Goal: Feedback & Contribution: Submit feedback/report problem

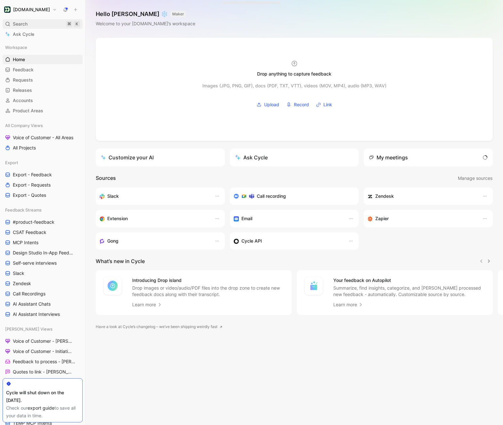
click at [21, 26] on span "Search" at bounding box center [20, 24] width 15 height 8
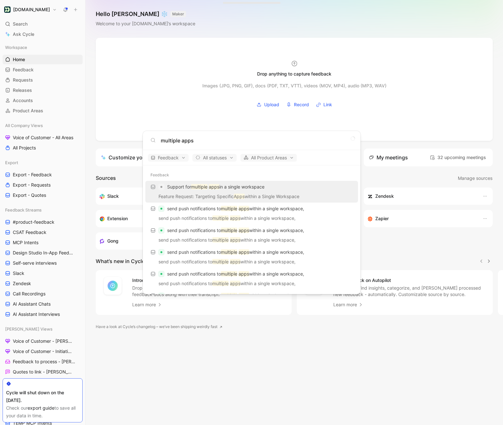
type input "multiple apps"
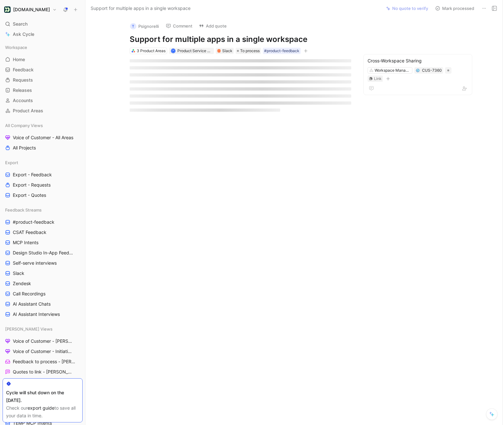
click at [203, 36] on h1 "Support for multiple apps in a single workspace" at bounding box center [241, 39] width 222 height 10
copy h1 "Support for multiple apps in a single workspace"
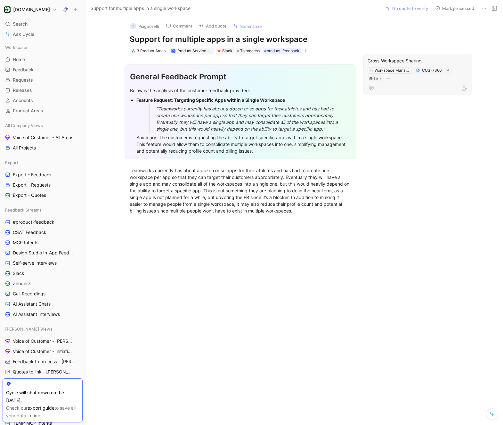
click at [400, 61] on div "Cross-Workspace Sharing" at bounding box center [418, 61] width 101 height 8
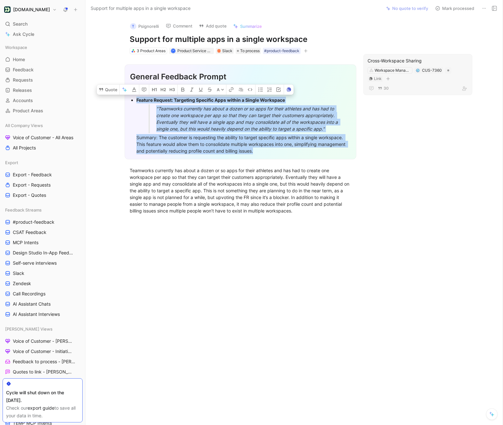
drag, startPoint x: 272, startPoint y: 153, endPoint x: 113, endPoint y: 101, distance: 167.3
click at [113, 101] on section "General Feedback Prompt Below is the analysis of the customer feedback provided…" at bounding box center [240, 111] width 283 height 105
click at [111, 92] on button "Quote" at bounding box center [108, 90] width 23 height 10
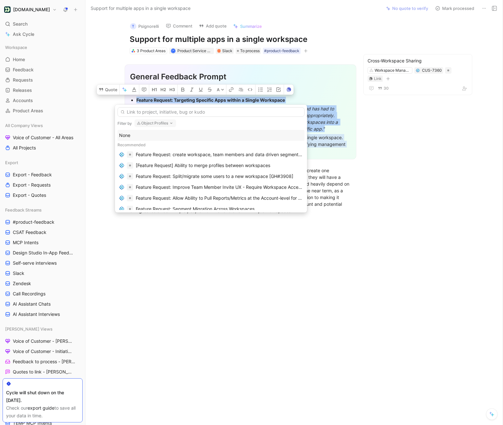
click at [152, 123] on button "Object Profiles" at bounding box center [156, 123] width 42 height 8
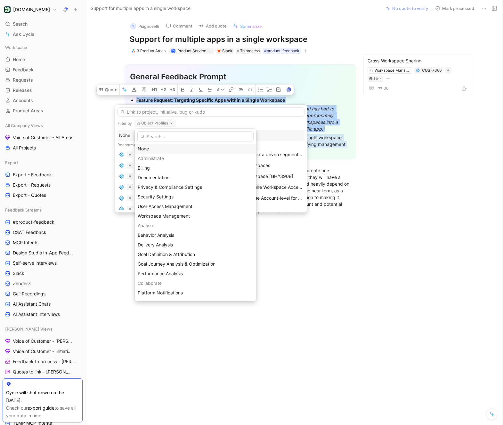
click at [144, 147] on div "None" at bounding box center [196, 149] width 116 height 8
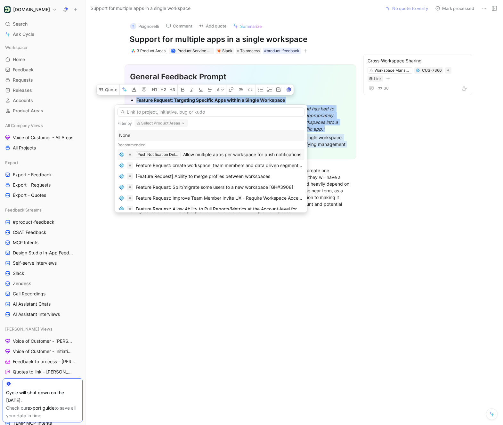
click at [236, 156] on div "Allow multiple apps per workspace for push notifications" at bounding box center [242, 155] width 118 height 8
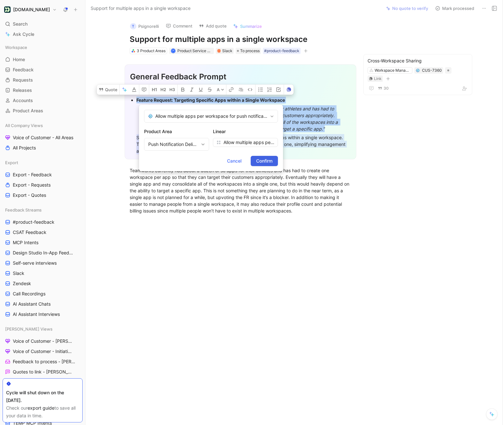
click at [265, 162] on span "Confirm" at bounding box center [264, 161] width 16 height 8
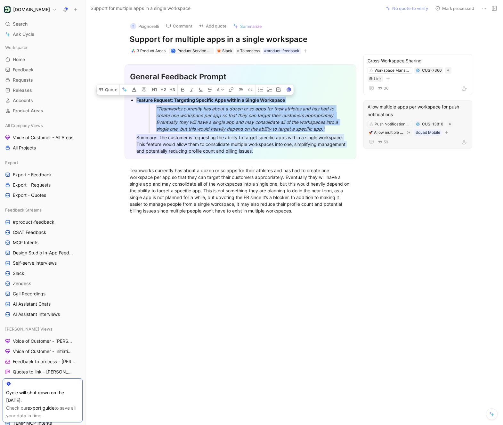
click at [410, 106] on div "Allow multiple apps per workspace for push notifications" at bounding box center [418, 110] width 101 height 15
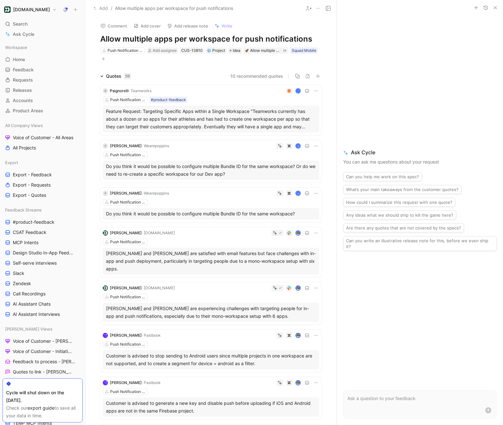
click at [219, 40] on h1 "Allow multiple apps per workspace for push notifications" at bounding box center [211, 39] width 222 height 10
copy h1 "Allow multiple apps per workspace for push notifications"
click at [77, 12] on button at bounding box center [75, 9] width 9 height 9
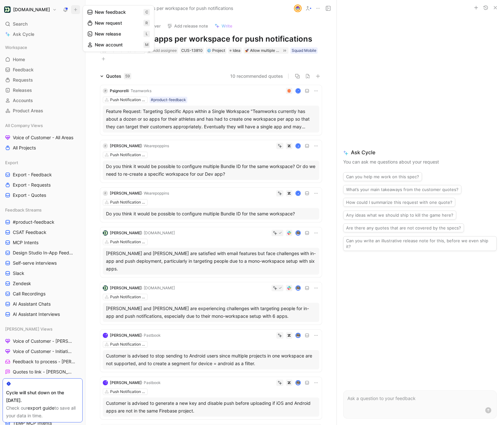
click at [129, 14] on button "New feedback c" at bounding box center [118, 12] width 69 height 11
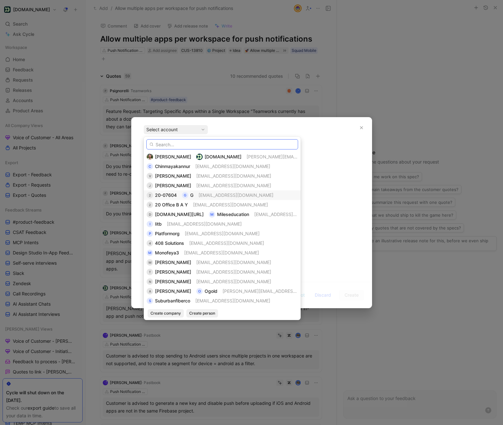
paste input "[PERSON_NAME] Solutions"
type input "[PERSON_NAME] Solutions"
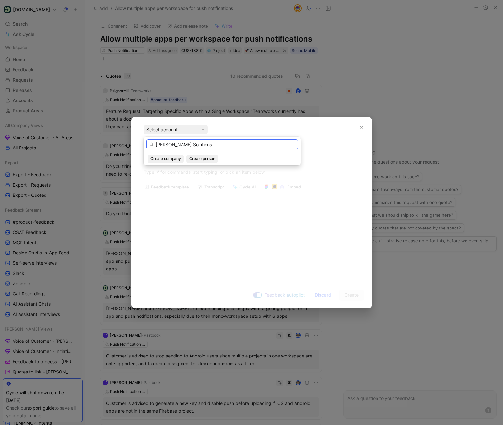
click at [190, 146] on input "[PERSON_NAME] Solutions" at bounding box center [222, 144] width 152 height 10
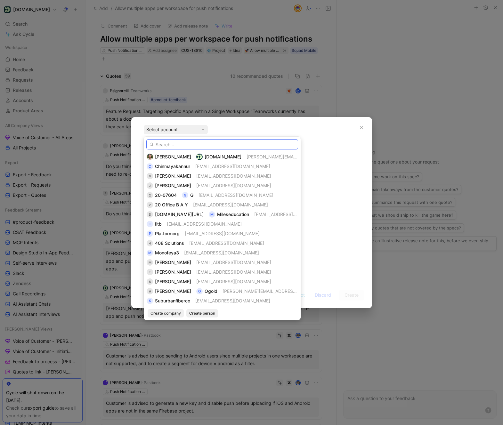
paste input "[PERSON_NAME][EMAIL_ADDRESS][PERSON_NAME][DOMAIN_NAME]"
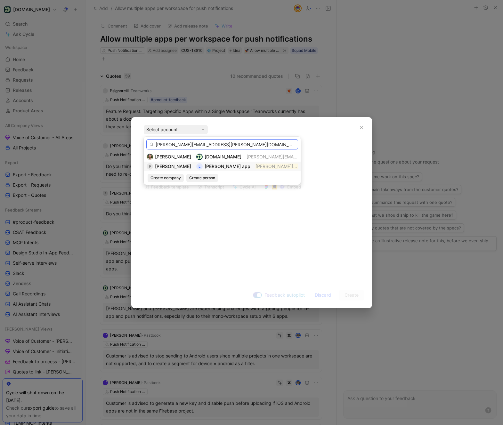
type input "[PERSON_NAME][EMAIL_ADDRESS][PERSON_NAME][DOMAIN_NAME]"
click at [223, 168] on span "[PERSON_NAME] app" at bounding box center [228, 166] width 46 height 5
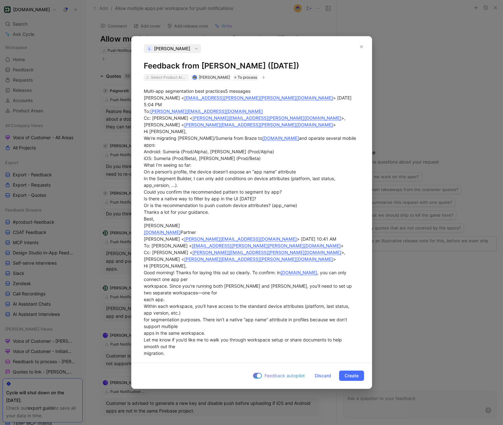
click at [179, 78] on div "Select Product Areas" at bounding box center [169, 77] width 36 height 6
click at [179, 51] on span "[PERSON_NAME]" at bounding box center [172, 49] width 36 height 8
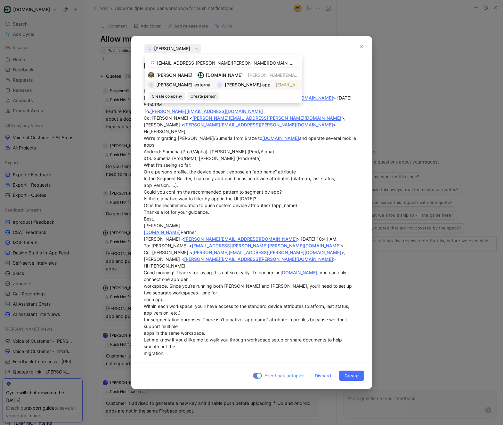
type input "[EMAIL_ADDRESS][PERSON_NAME][PERSON_NAME][DOMAIN_NAME]"
click at [195, 85] on span "[PERSON_NAME]-external" at bounding box center [183, 84] width 55 height 5
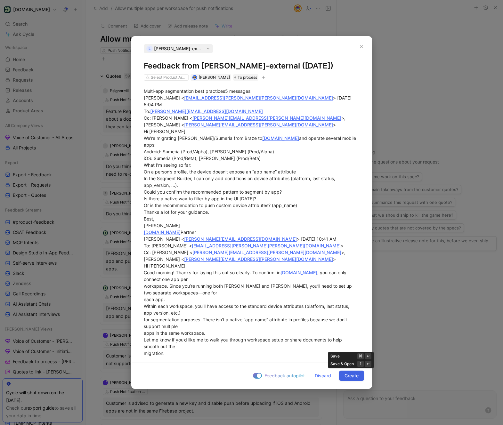
click at [353, 378] on span "Create" at bounding box center [352, 376] width 14 height 8
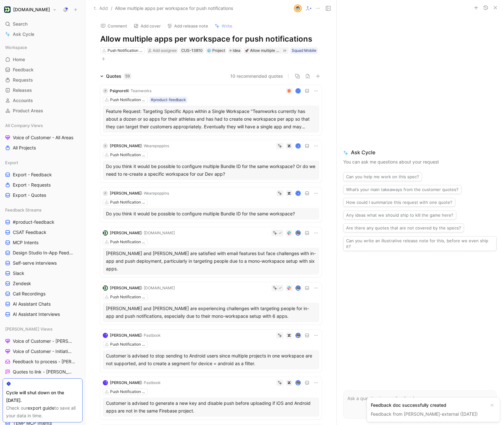
click at [380, 412] on link "Feedback from [PERSON_NAME]-external ([DATE])" at bounding box center [424, 414] width 107 height 5
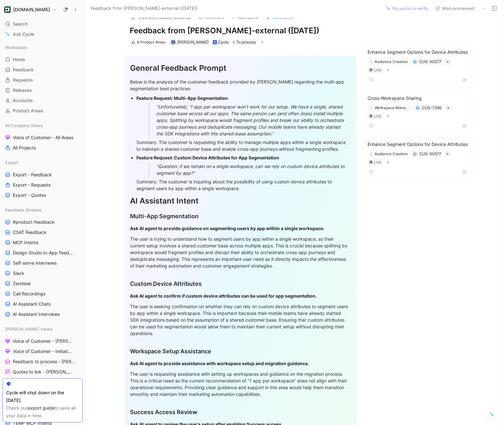
scroll to position [3, 0]
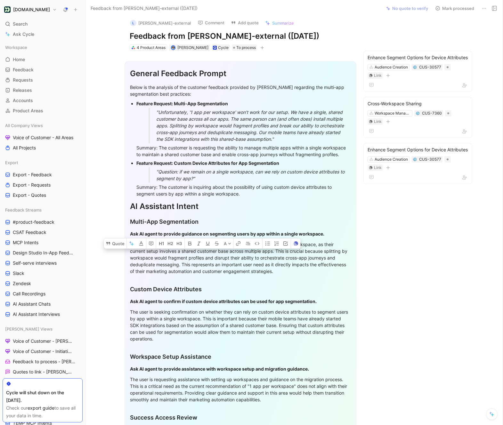
drag, startPoint x: 283, startPoint y: 273, endPoint x: 125, endPoint y: 235, distance: 162.2
click at [125, 235] on div "General Feedback Prompt Below is the analysis of the customer feedback provided…" at bounding box center [241, 290] width 232 height 459
click at [120, 239] on button "Quote" at bounding box center [115, 244] width 23 height 10
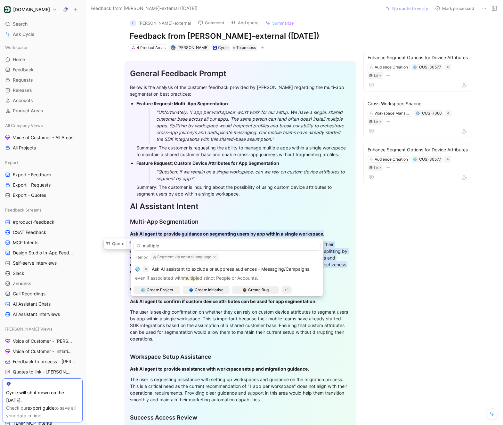
click at [167, 257] on button "Segment via natural language" at bounding box center [185, 257] width 69 height 8
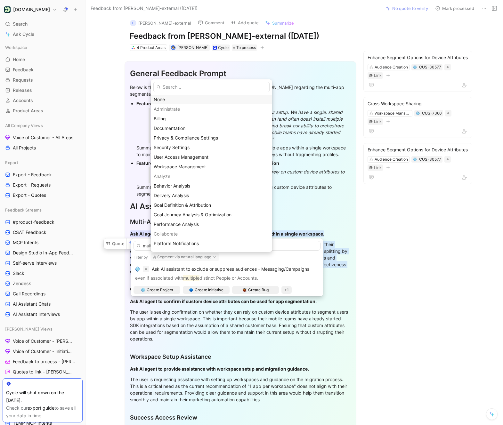
click at [172, 99] on div "None" at bounding box center [212, 100] width 116 height 8
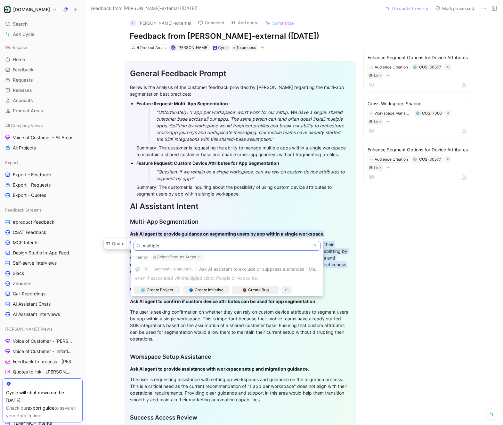
click at [167, 248] on input "multiple" at bounding box center [227, 246] width 187 height 10
type input "multiple apps"
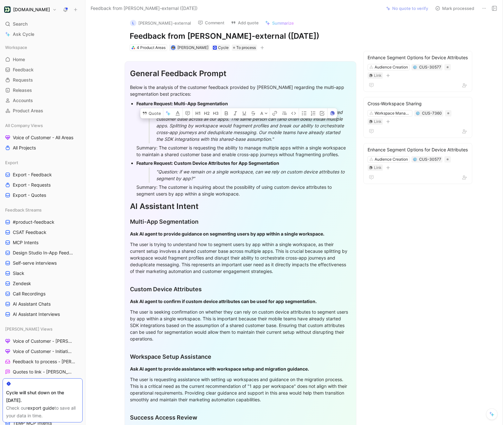
drag, startPoint x: 343, startPoint y: 154, endPoint x: 134, endPoint y: 102, distance: 215.0
click at [134, 102] on ul "Feature Request: Multi-App Segmentation "Unfortunately, '1 app per workspace' w…" at bounding box center [240, 148] width 221 height 99
click at [149, 108] on button "Quote" at bounding box center [151, 113] width 23 height 10
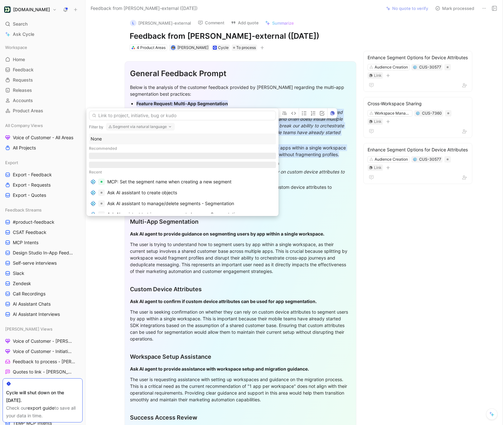
click at [125, 127] on button "Segment via natural language" at bounding box center [140, 127] width 69 height 8
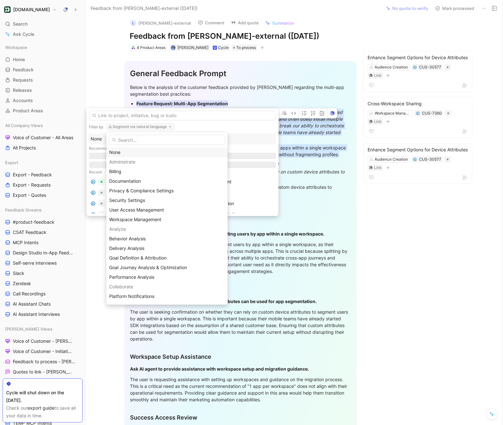
click at [119, 155] on div "None" at bounding box center [167, 153] width 116 height 8
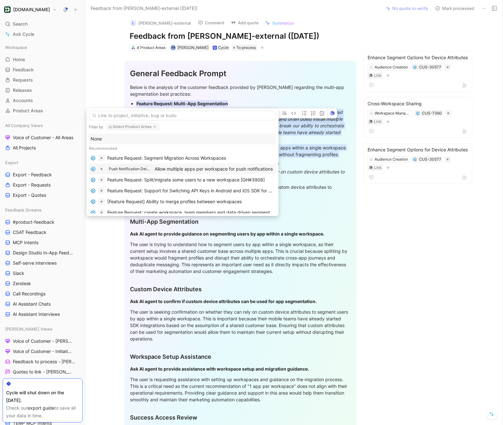
click at [227, 170] on div "Allow multiple apps per workspace for push notifications" at bounding box center [214, 169] width 118 height 8
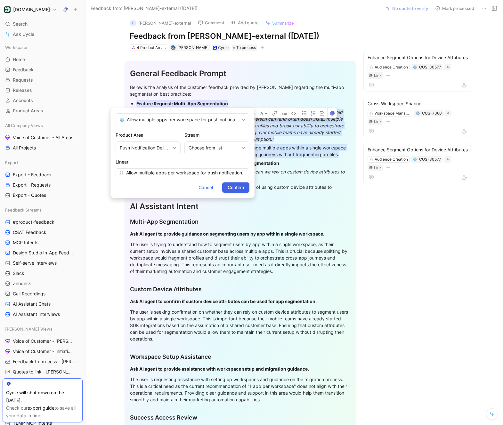
click at [234, 190] on span "Confirm" at bounding box center [236, 188] width 16 height 8
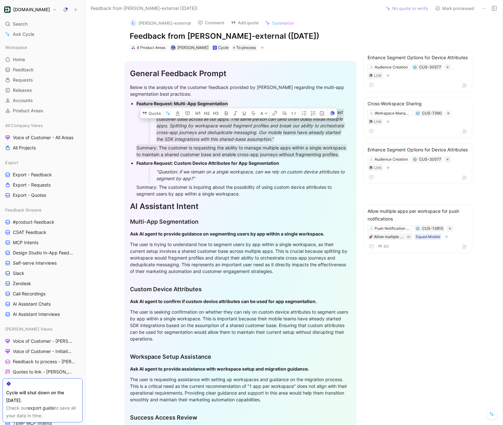
click at [261, 193] on div "Summary: The customer is inquiring about the possibility of using custom device…" at bounding box center [243, 190] width 215 height 13
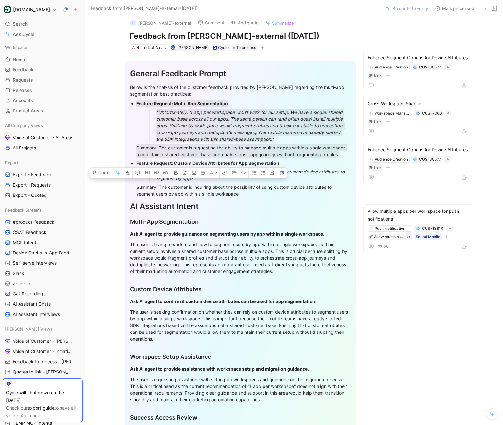
drag, startPoint x: 249, startPoint y: 193, endPoint x: 134, endPoint y: 164, distance: 119.3
click at [134, 164] on ul "Feature Request: Multi-App Segmentation "Unfortunately, '1 app per workspace' w…" at bounding box center [240, 148] width 221 height 99
click at [101, 168] on button "Quote" at bounding box center [101, 173] width 23 height 10
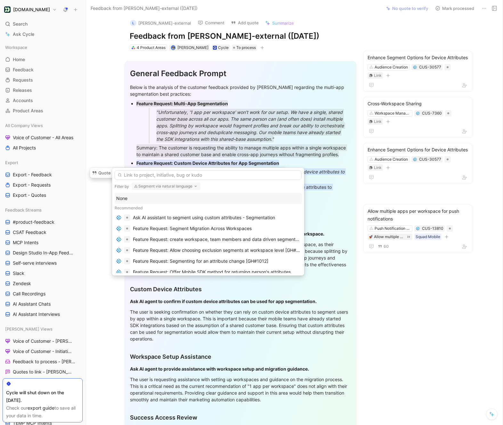
click at [162, 187] on button "Segment via natural language" at bounding box center [166, 187] width 69 height 8
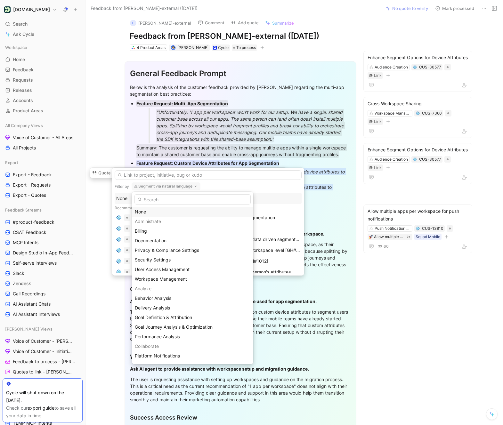
click at [145, 210] on div "None" at bounding box center [193, 212] width 116 height 8
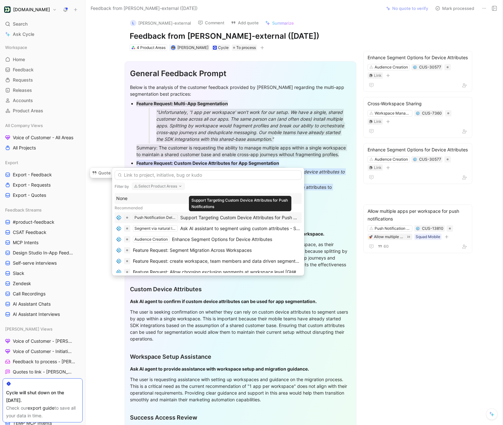
click at [234, 217] on div "Support Targeting Custom Device Attributes for Push Notifications" at bounding box center [240, 218] width 120 height 8
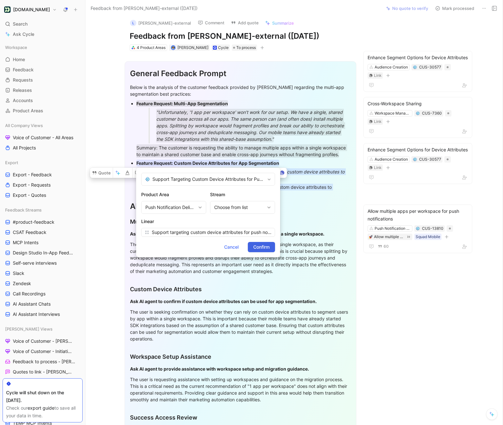
click at [260, 244] on span "Confirm" at bounding box center [261, 247] width 16 height 8
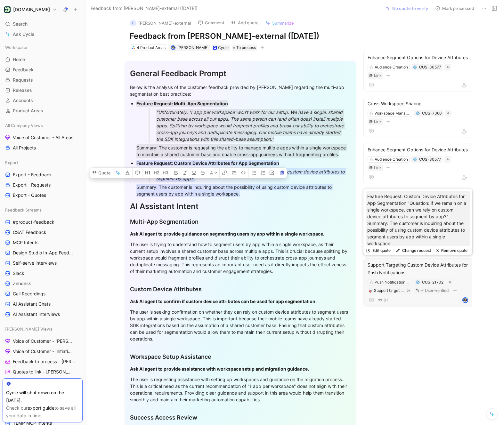
click at [402, 269] on div "Support Targeting Custom Device Attributes for Push Notifications" at bounding box center [418, 268] width 101 height 15
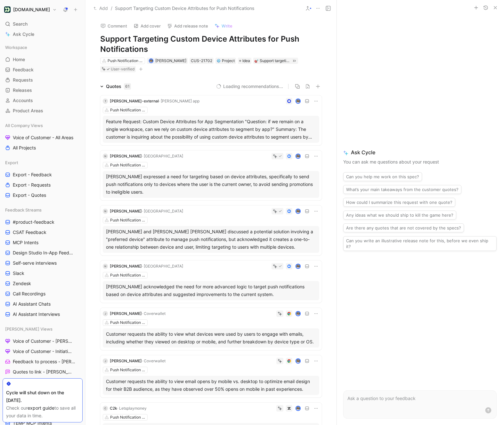
click at [144, 41] on h1 "Support Targeting Custom Device Attributes for Push Notifications" at bounding box center [211, 44] width 222 height 20
copy h1 "Support Targeting Custom Device Attributes for Push Notifications"
click at [102, 88] on div "Quotes 61" at bounding box center [116, 87] width 36 height 8
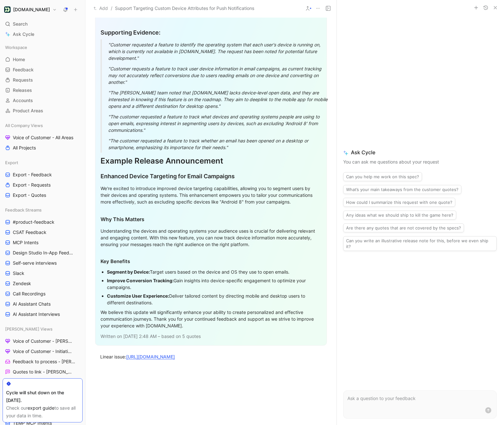
scroll to position [1019, 0]
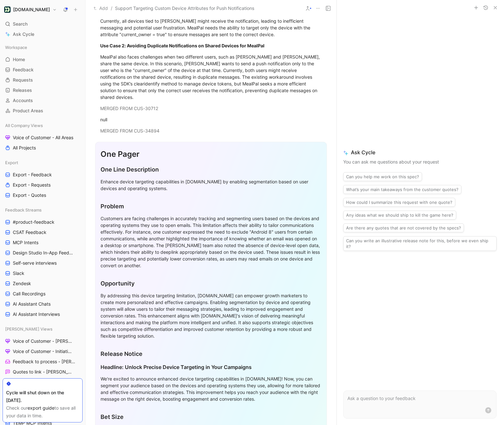
scroll to position [330, 0]
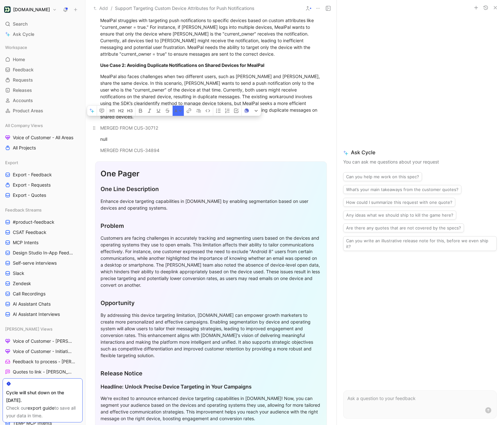
click at [100, 125] on mark "MERGED FROM CUS-30712" at bounding box center [129, 127] width 58 height 5
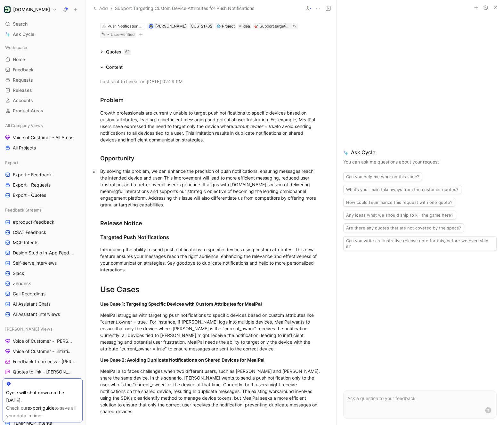
scroll to position [0, 0]
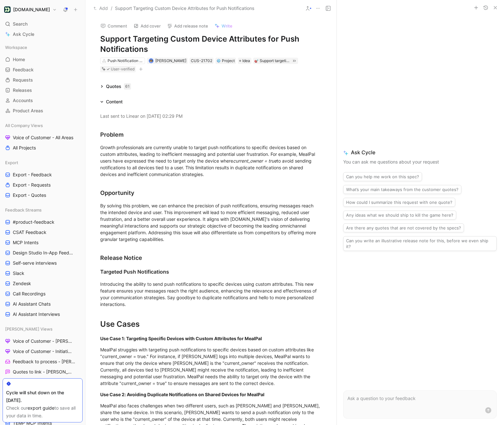
click at [227, 25] on span "Write" at bounding box center [227, 26] width 11 height 6
click at [157, 118] on mark "Last sent to Linear on [DATE] 02:29 PM" at bounding box center [141, 115] width 82 height 5
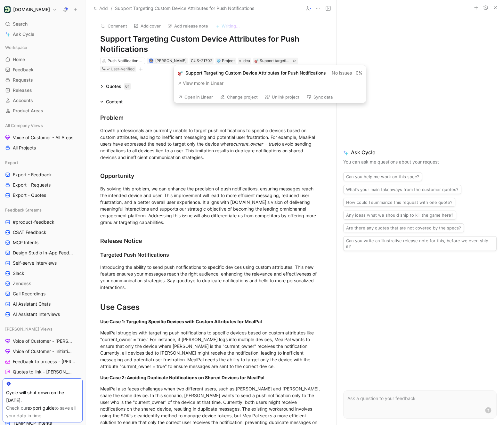
click at [206, 96] on button "Open in Linear" at bounding box center [195, 97] width 41 height 9
